Goal: Task Accomplishment & Management: Complete application form

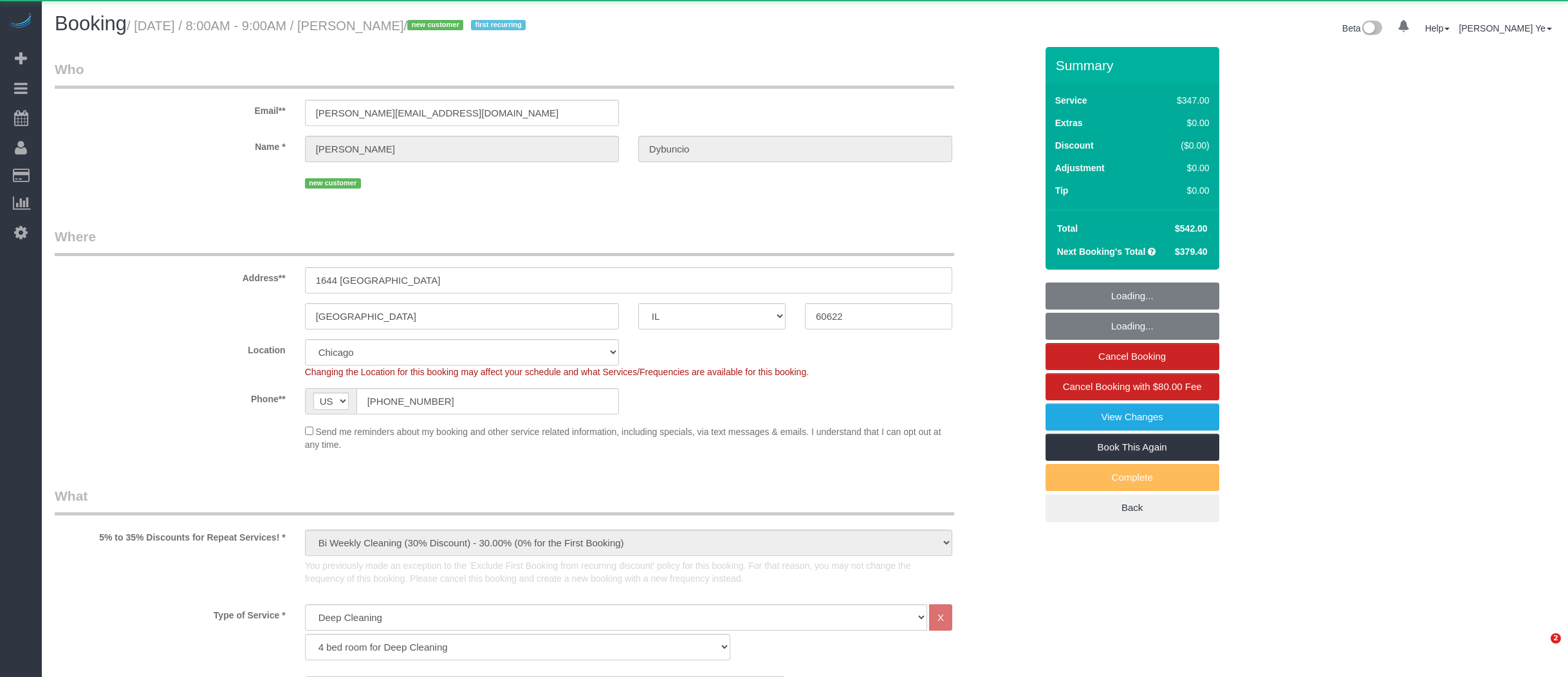
select select "IL"
select select "513"
select select "4"
select select "5"
select select "4"
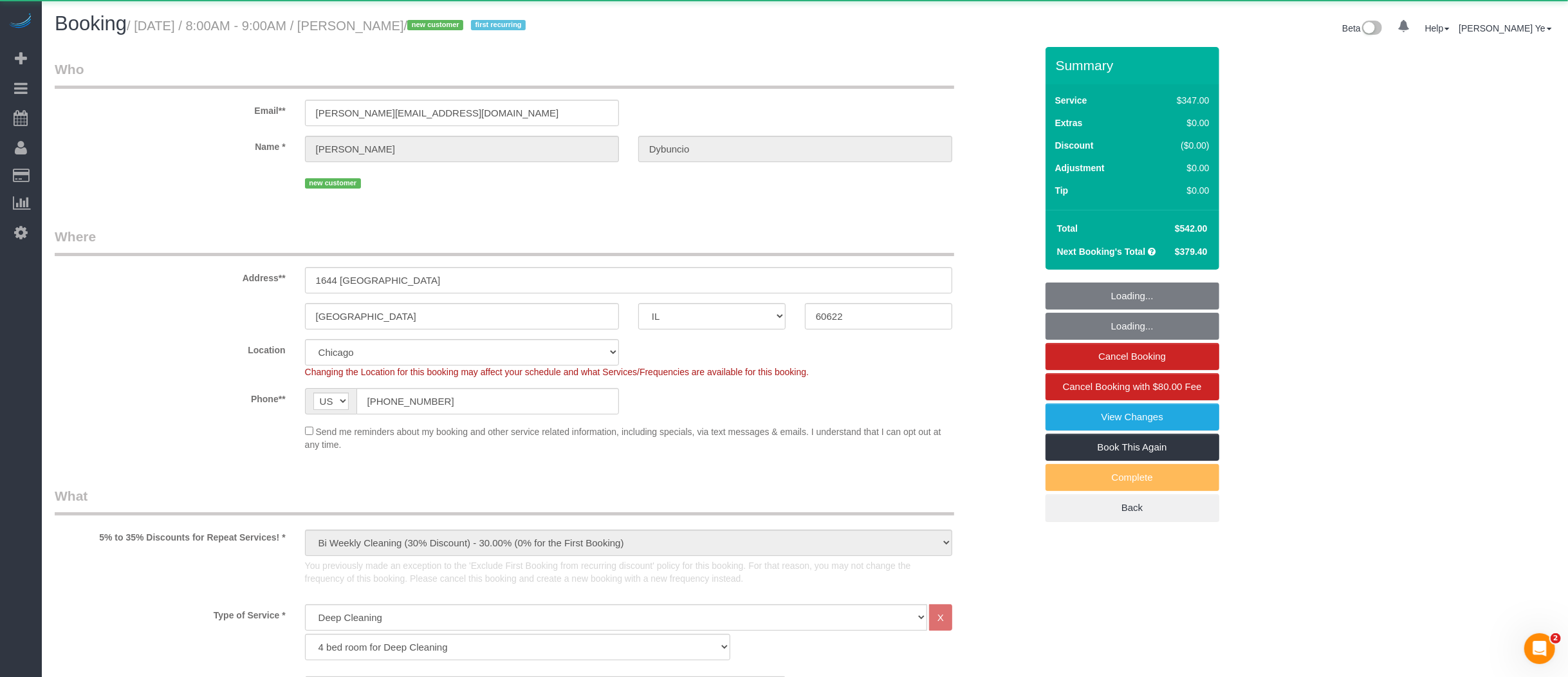
select select "5"
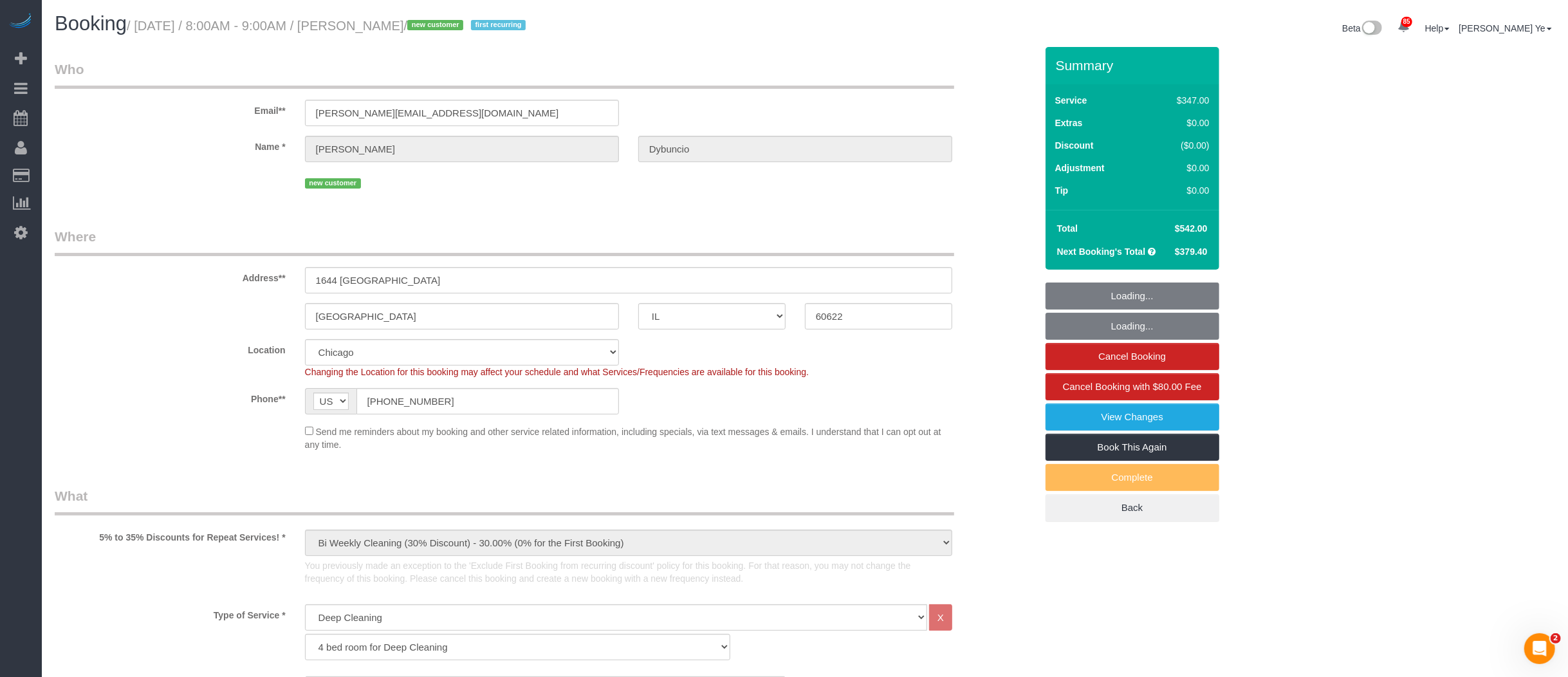
select select "spot1"
select select "number:1"
select select "number:58"
select select "number:139"
select select "number:104"
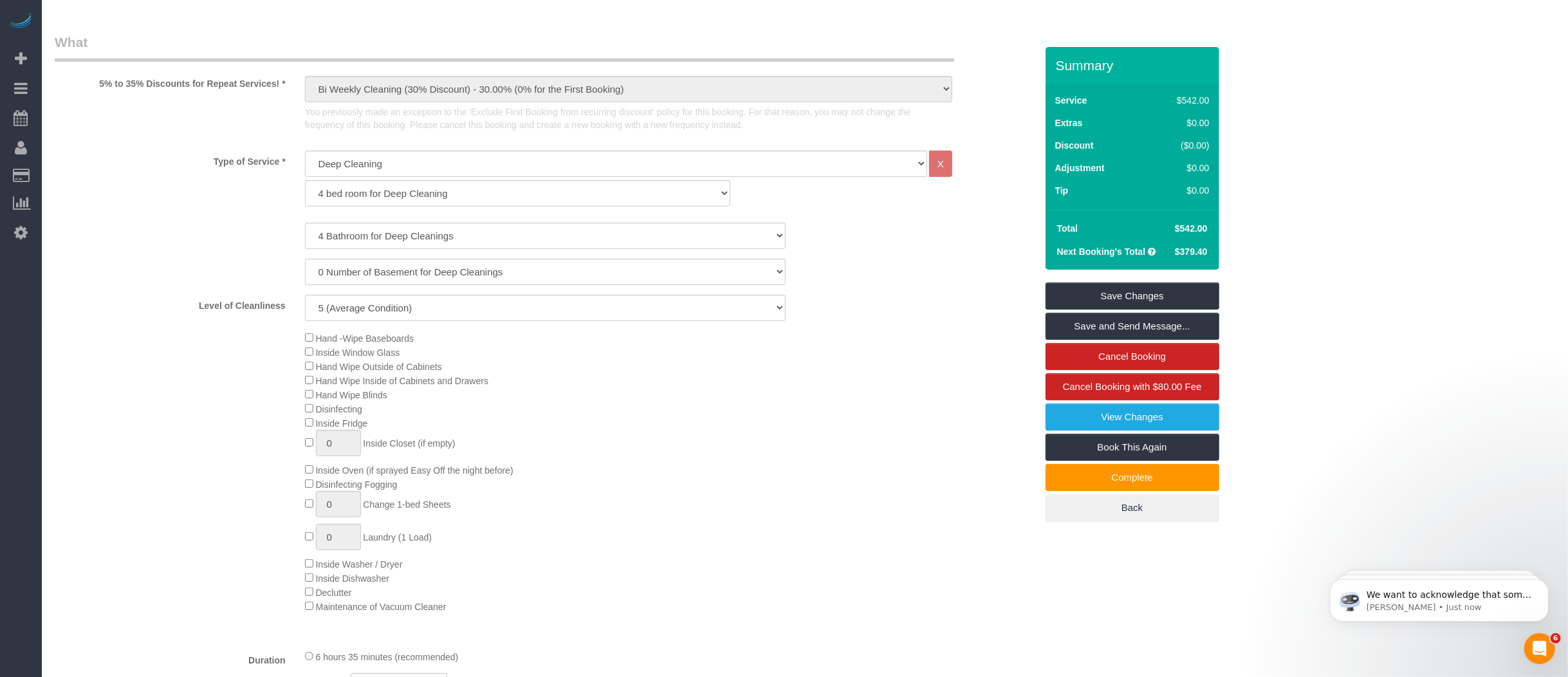
scroll to position [454, 0]
click at [1110, 438] on link "Book This Again" at bounding box center [1132, 447] width 174 height 27
select select "IL"
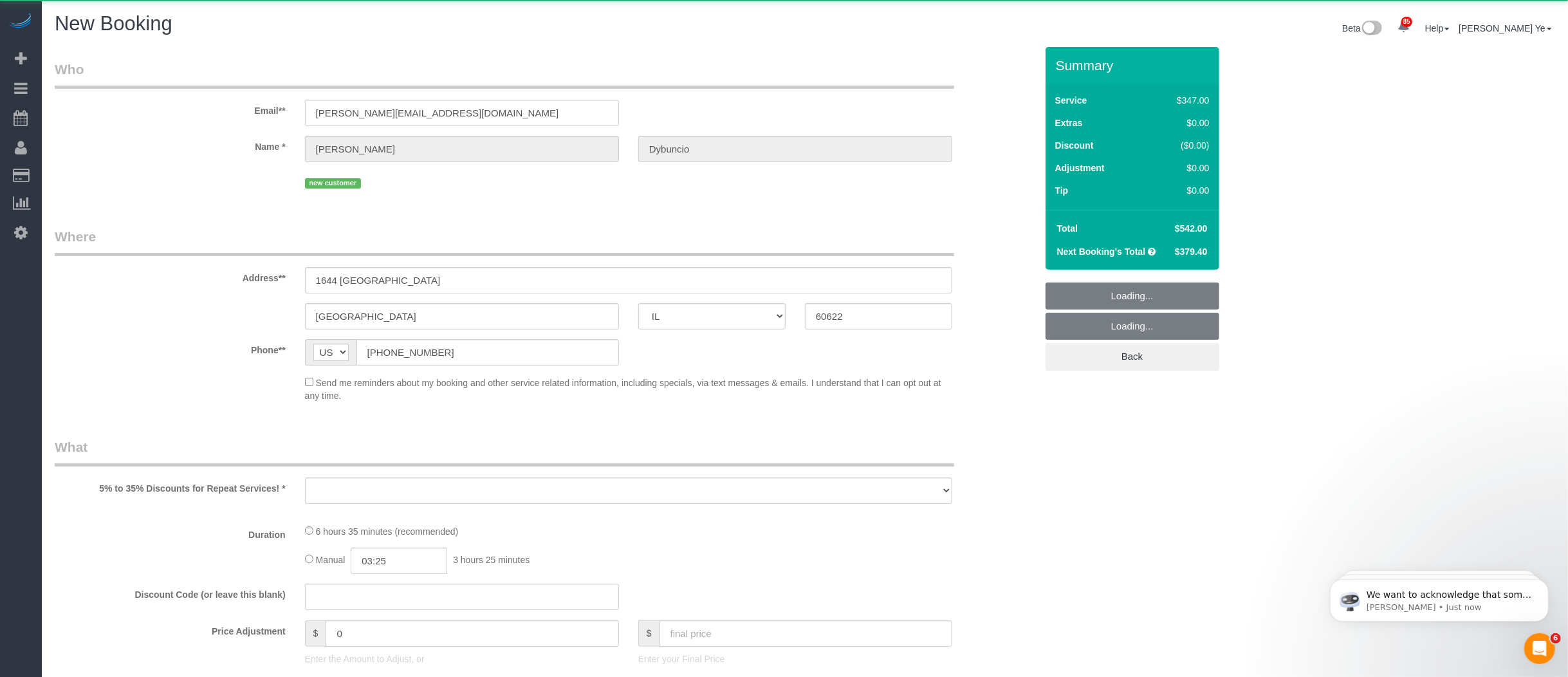
select select "string:fspay-a233a009-38b1-4b0a-b84a-be2ccbe0fd79"
select select "number:1"
select select "number:58"
select select "number:139"
select select "number:104"
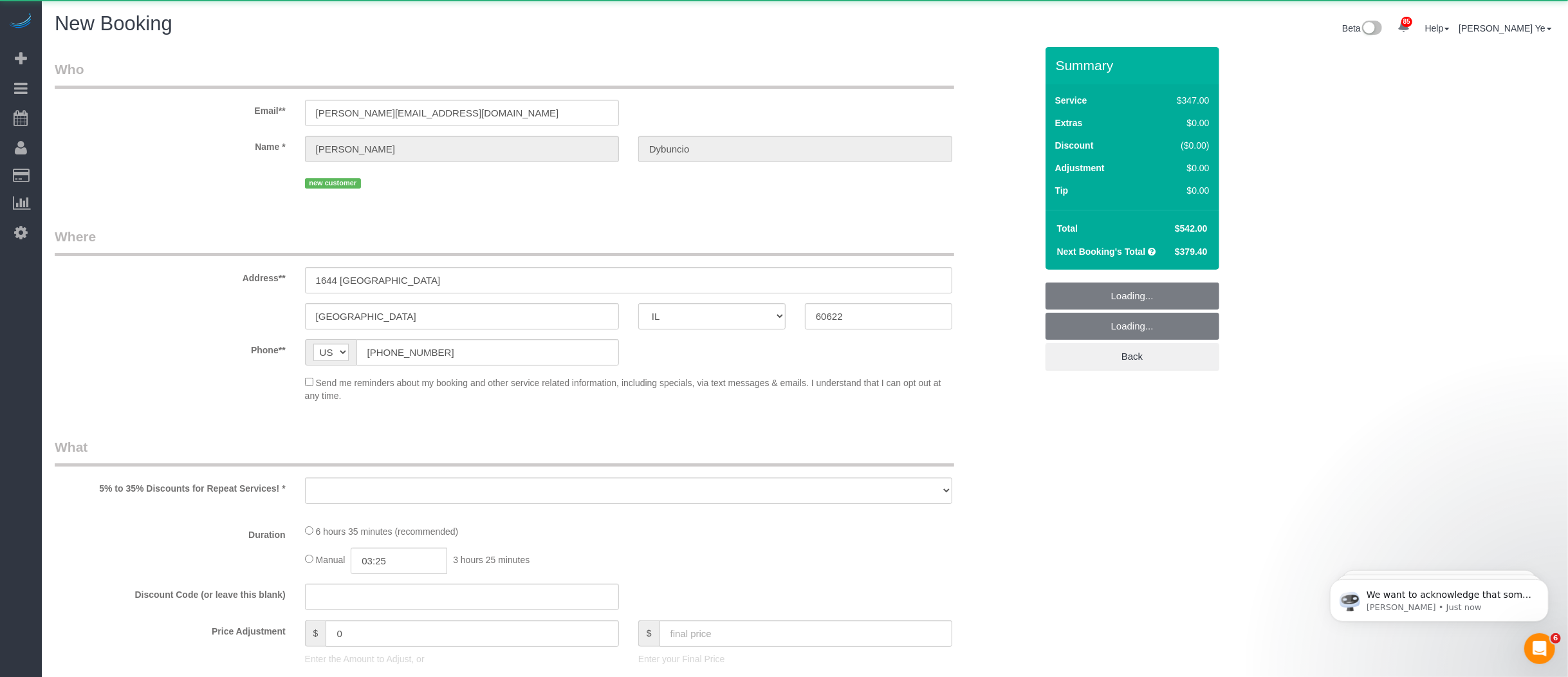
select select "object:2200"
select select "513"
select select "4"
select select "5"
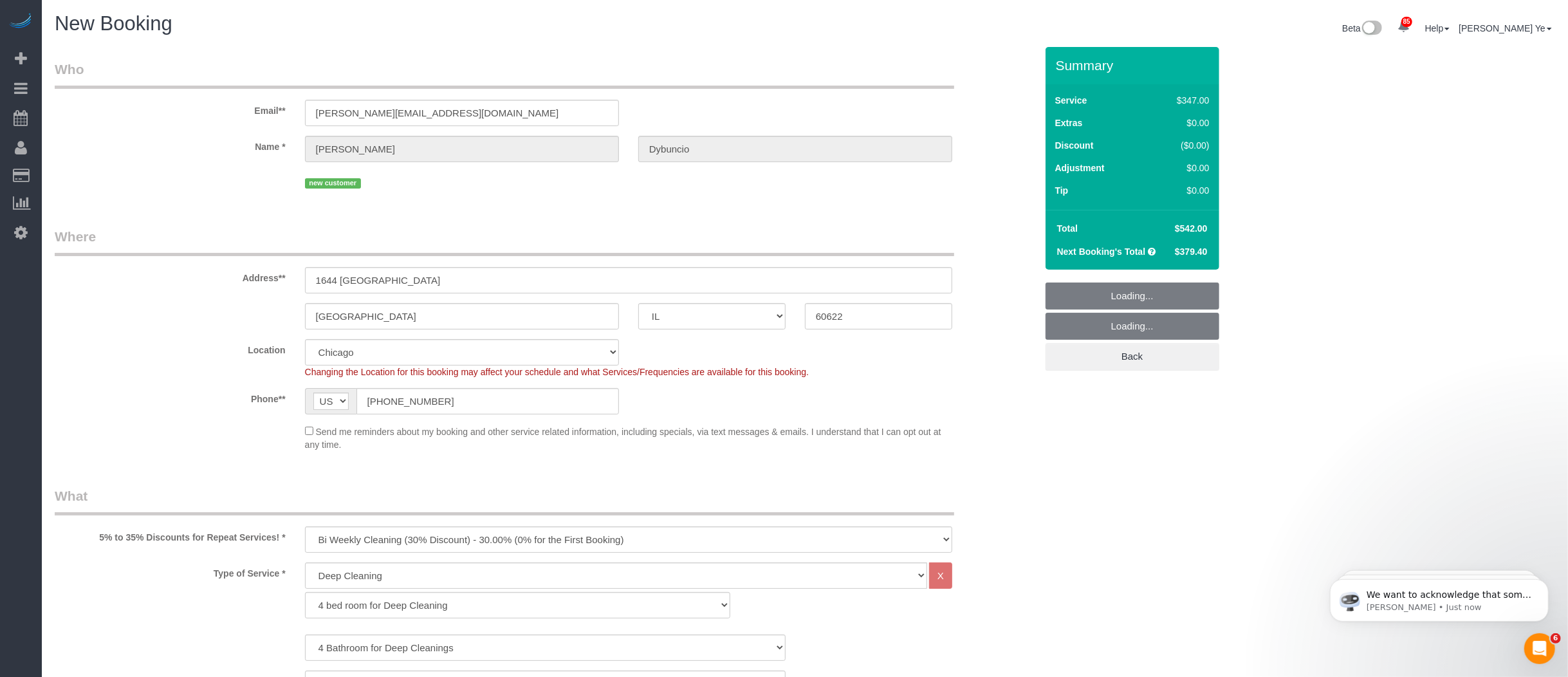
select select "object:2281"
select select "4"
select select "5"
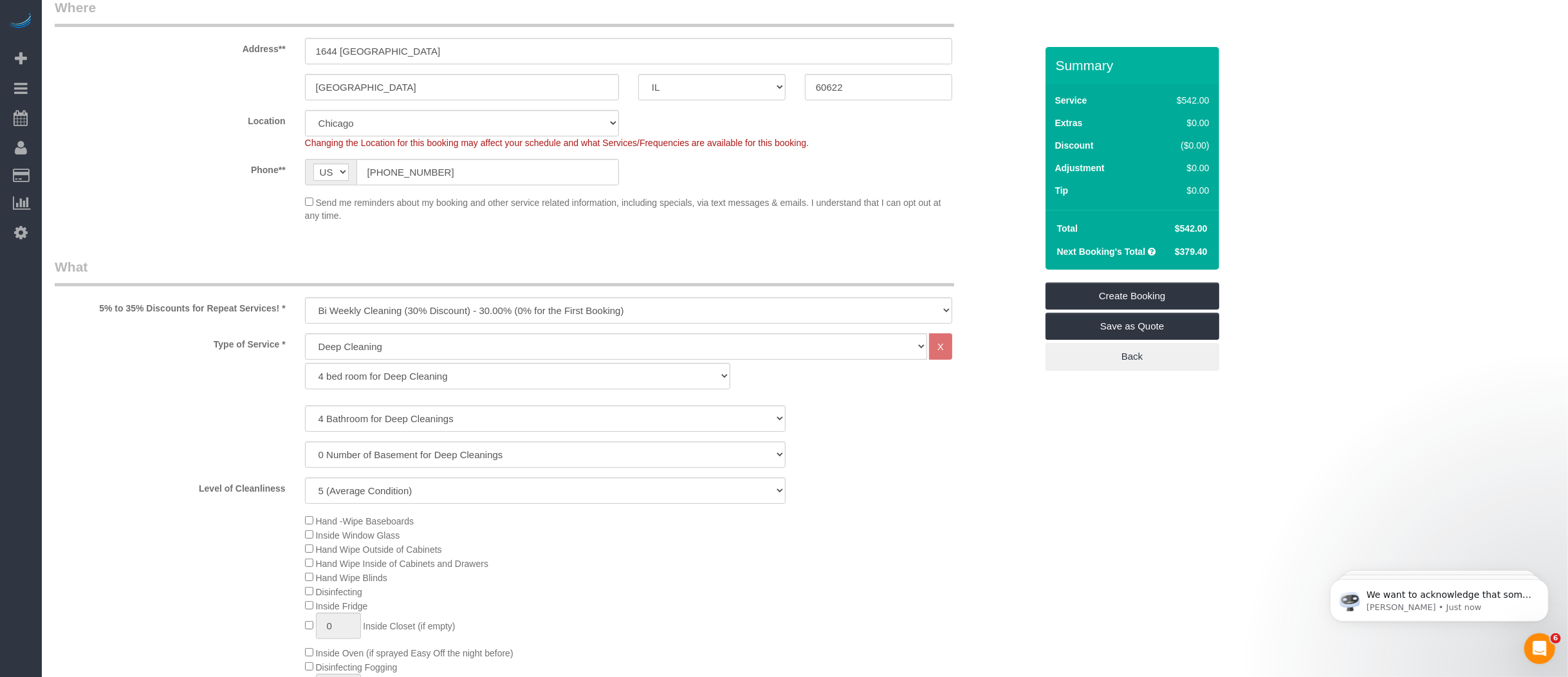
scroll to position [234, 0]
click at [352, 345] on select "General Cleaning Deep Cleaning Move-in / Move-out Cleaning COUNTS Cleaning" at bounding box center [615, 341] width 622 height 26
select select "512"
click at [305, 328] on select "General Cleaning Deep Cleaning Move-in / Move-out Cleaning COUNTS Cleaning" at bounding box center [615, 341] width 622 height 26
select select "286"
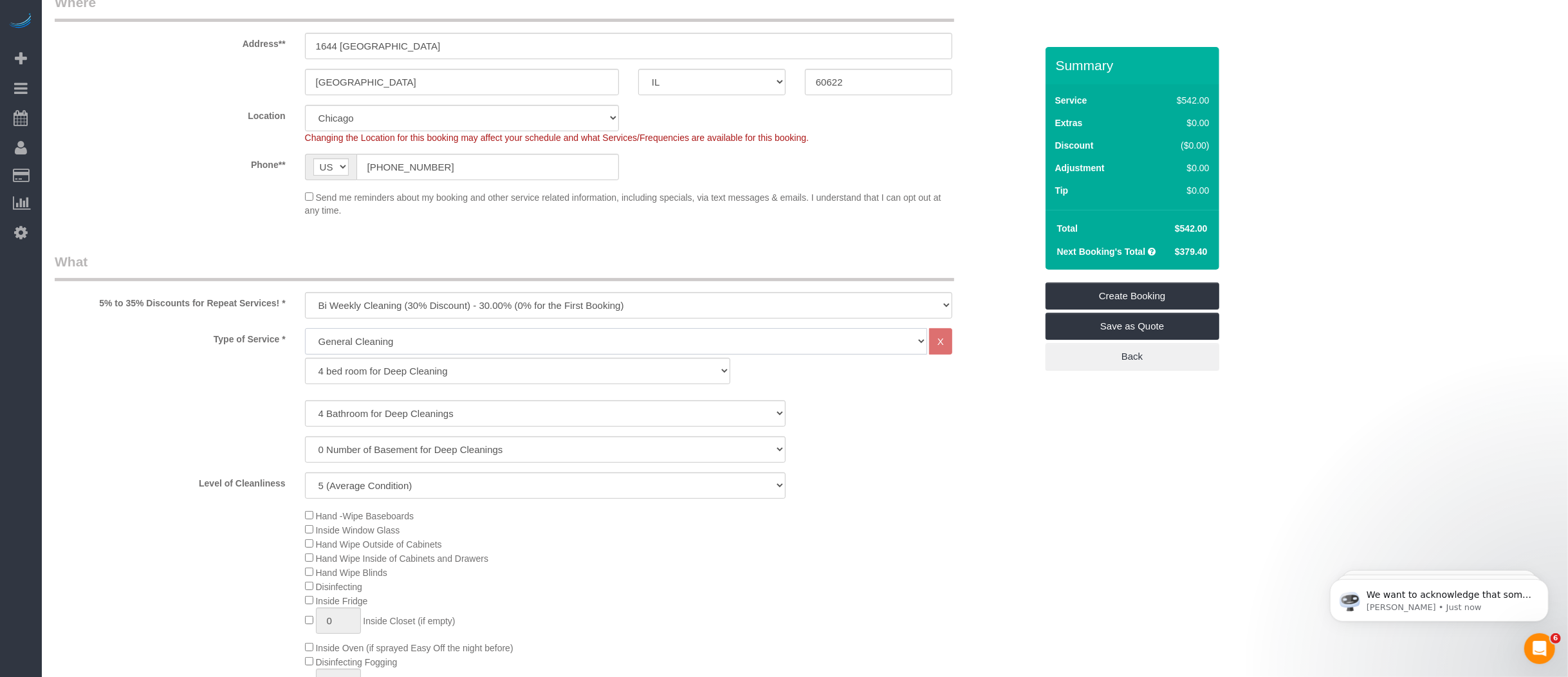
select select "5"
click at [345, 374] on select "1 bed room for General Cleaning 2 bed room for General Cleaning 3 bed room for …" at bounding box center [517, 371] width 425 height 26
select select "289"
click at [305, 358] on select "1 bed room for General Cleaning 2 bed room for General Cleaning 3 bed room for …" at bounding box center [517, 371] width 425 height 26
select select "5"
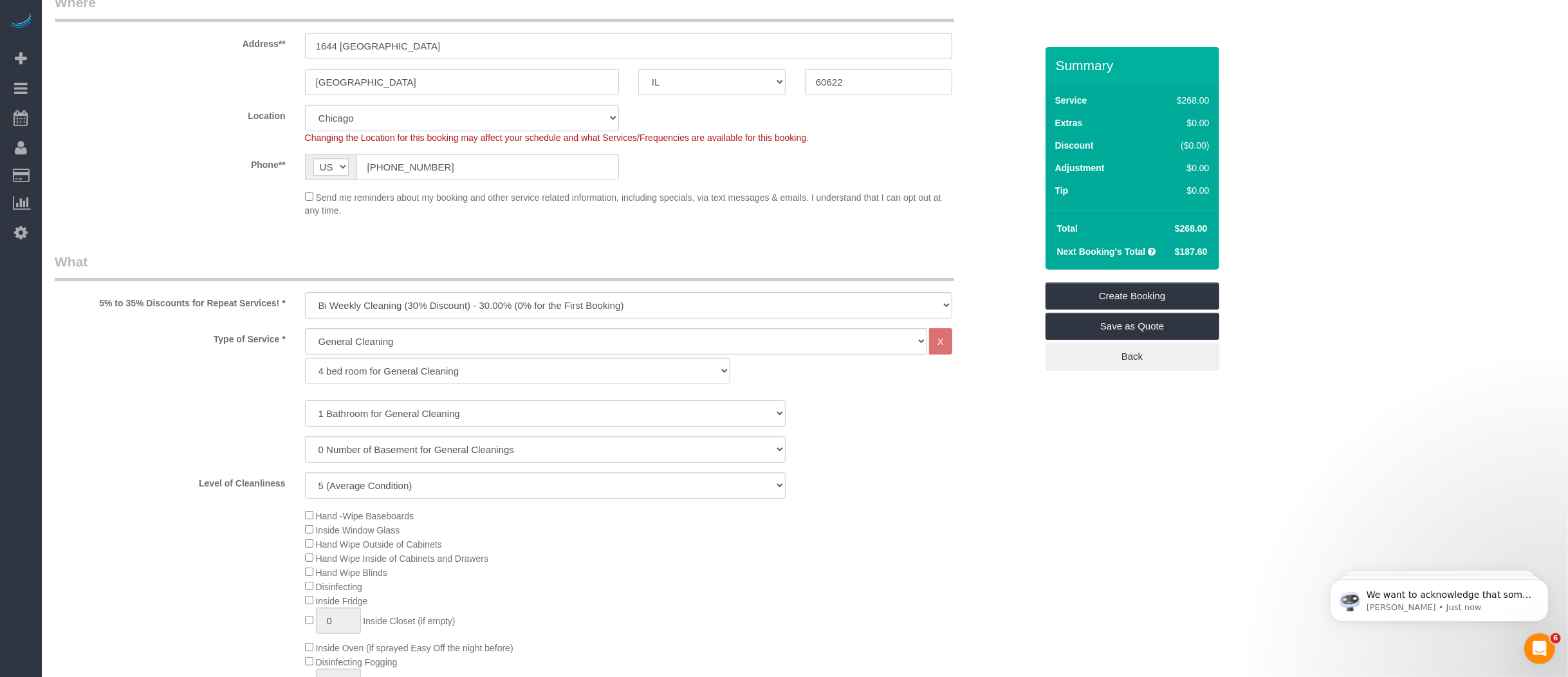
click at [337, 410] on select "1 Bathroom for General Cleaning 2 Bathroom for General Cleanings 3 Bathroom for…" at bounding box center [544, 414] width 480 height 26
select select "4"
click at [305, 401] on select "1 Bathroom for General Cleaning 2 Bathroom for General Cleanings 3 Bathroom for…" at bounding box center [544, 414] width 480 height 26
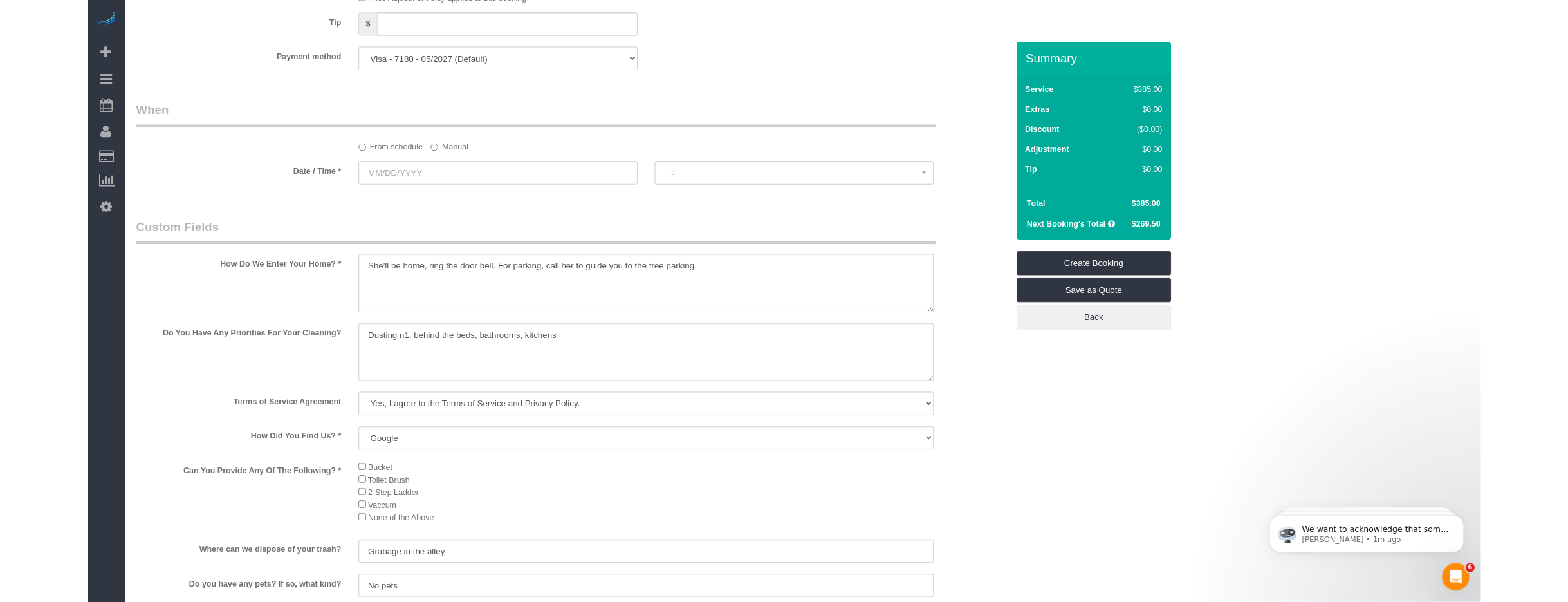
scroll to position [1299, 0]
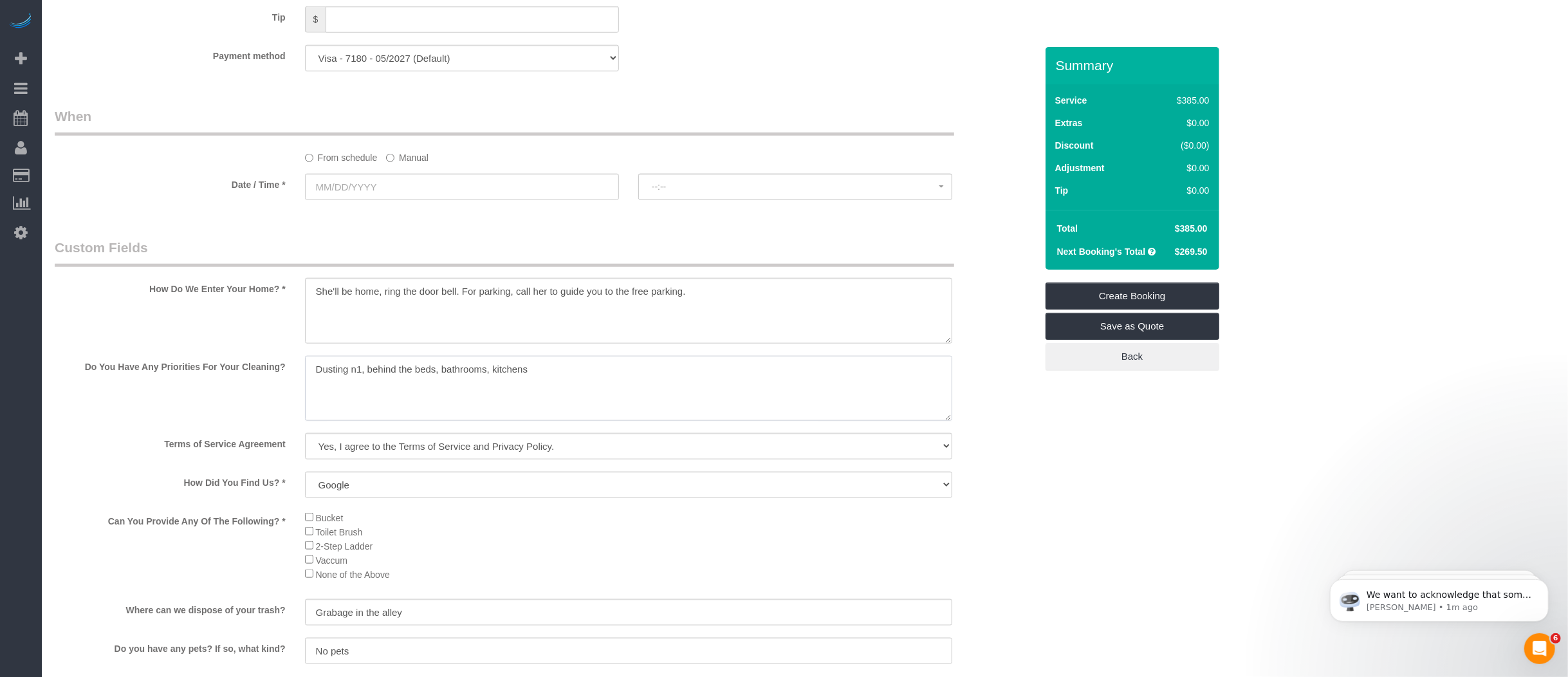
drag, startPoint x: 574, startPoint y: 372, endPoint x: 285, endPoint y: 355, distance: 289.5
click at [285, 356] on div "Do You Have Any Priorities For Your Cleaning?" at bounding box center [544, 390] width 1000 height 68
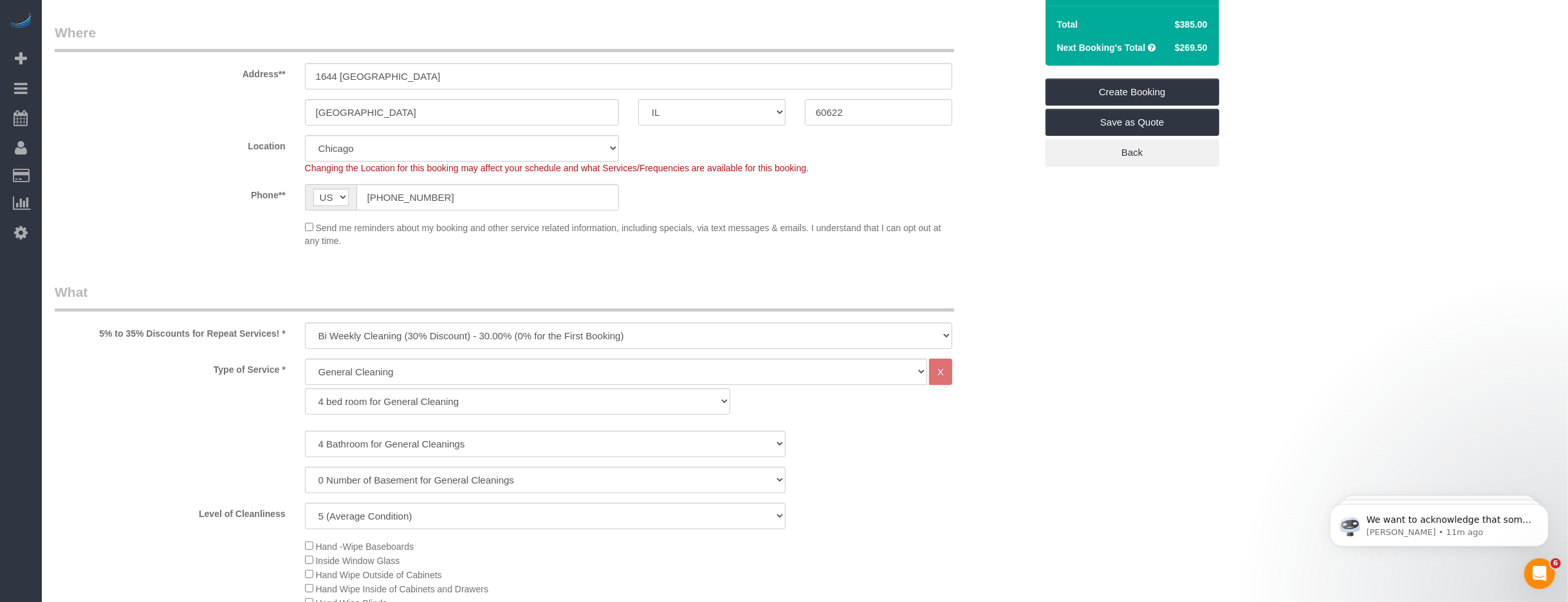
scroll to position [208, 0]
click at [340, 334] on select "One Time Cleaning Weekly Cleaning (35% Discount) - 35.00% (0% for the First Boo…" at bounding box center [628, 331] width 647 height 26
select select "object:2284"
click at [305, 318] on select "One Time Cleaning Weekly Cleaning (35% Discount) - 35.00% (0% for the First Boo…" at bounding box center [628, 331] width 647 height 26
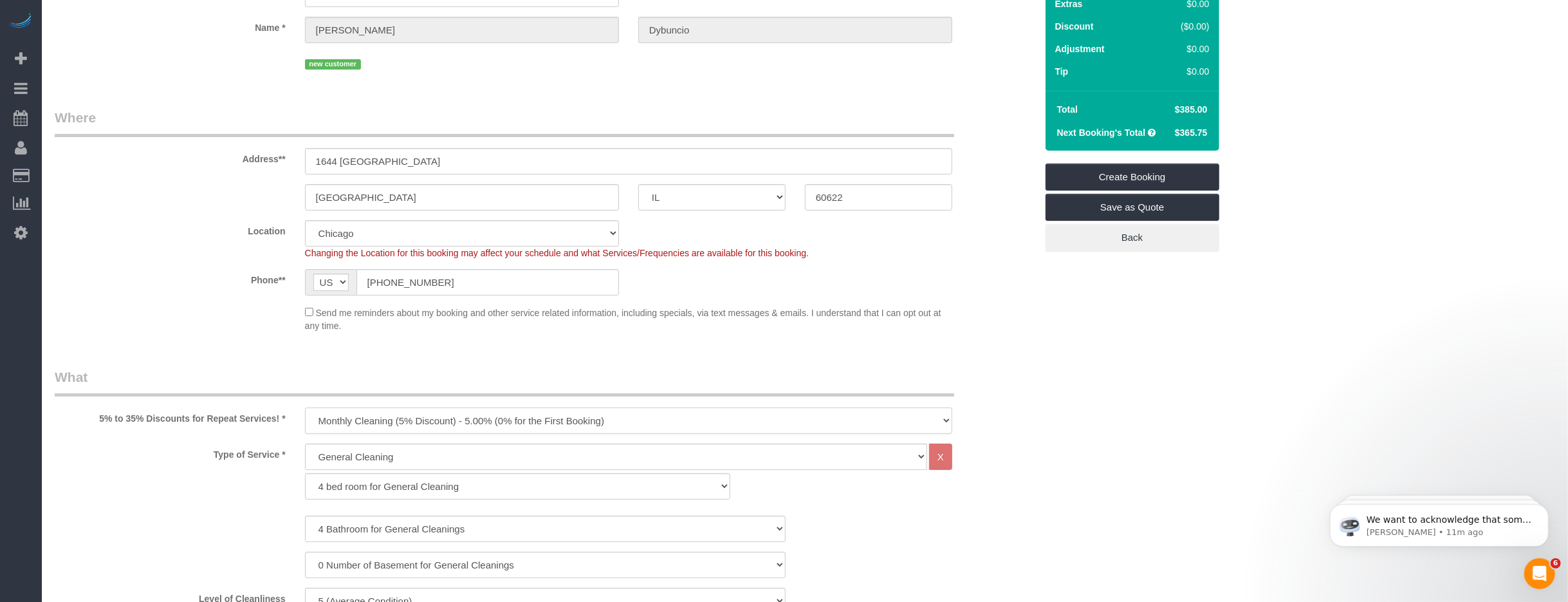
scroll to position [72, 0]
